Goal: Transaction & Acquisition: Subscribe to service/newsletter

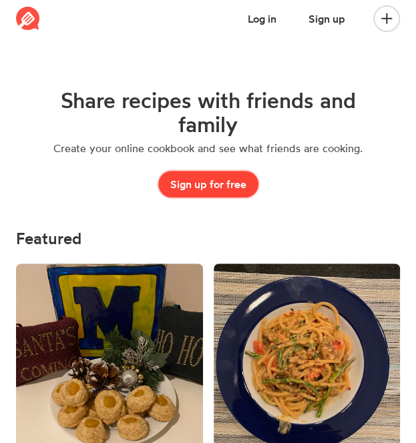
click at [211, 179] on button "Sign up for free" at bounding box center [208, 184] width 100 height 27
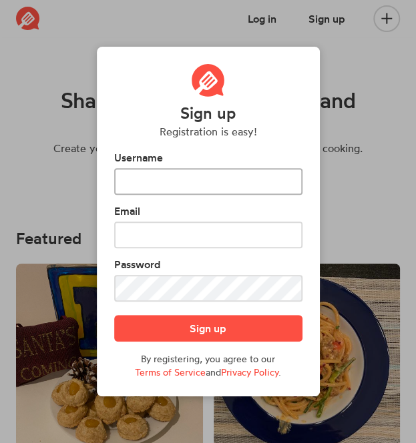
click at [204, 183] on input "text" at bounding box center [208, 181] width 188 height 27
type input "elf"
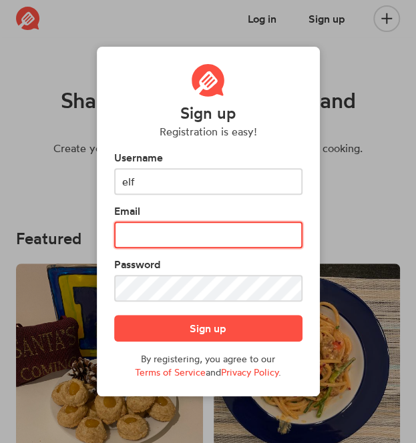
click at [171, 240] on input "text" at bounding box center [208, 234] width 188 height 27
type input "[EMAIL_ADDRESS][DOMAIN_NAME]"
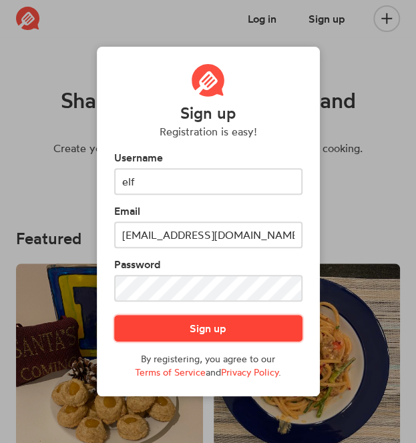
click at [216, 329] on button "Sign up" at bounding box center [208, 328] width 188 height 27
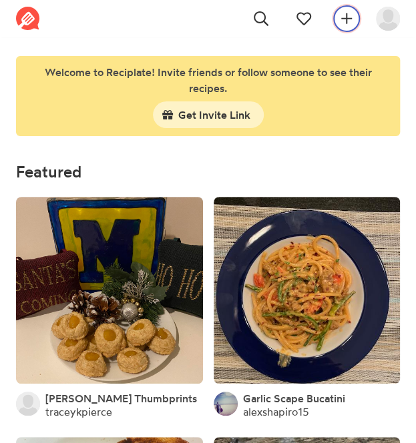
click at [348, 23] on icon at bounding box center [346, 18] width 11 height 14
